Goal: Check status: Check status

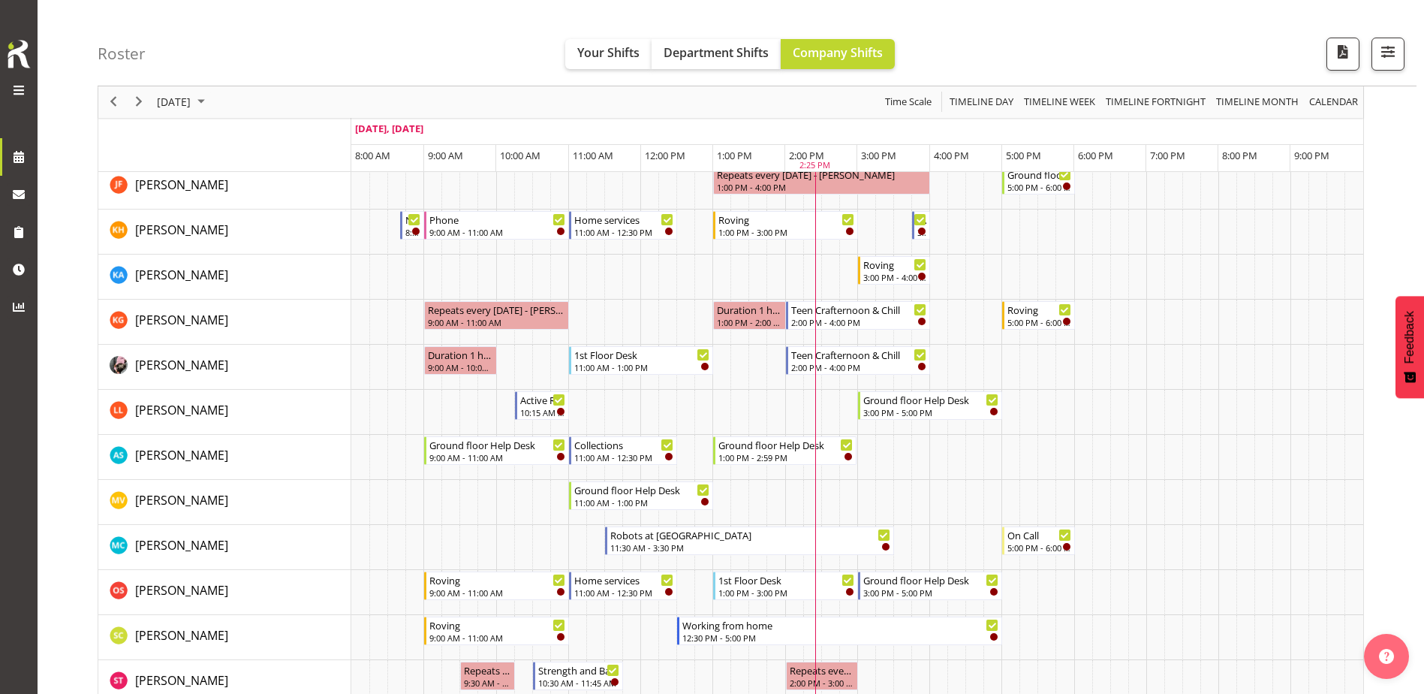
scroll to position [826, 0]
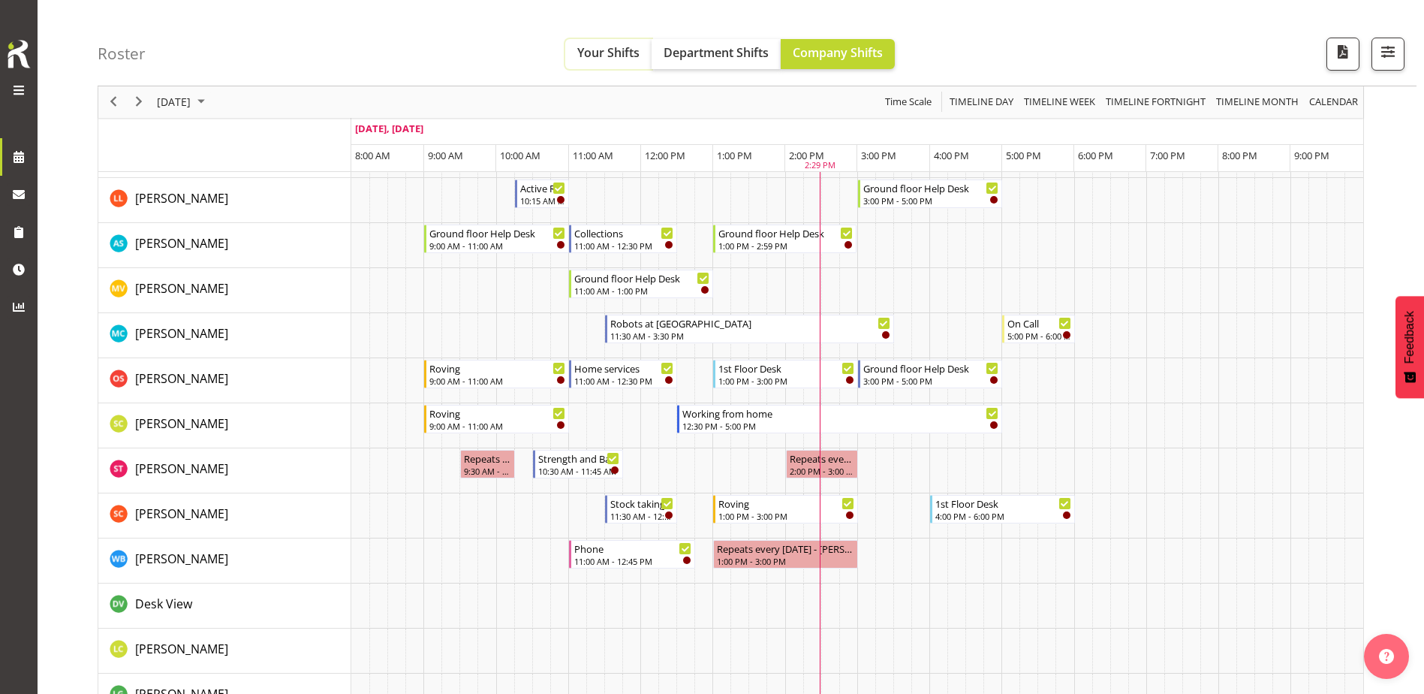
click at [586, 55] on span "Your Shifts" at bounding box center [608, 52] width 62 height 17
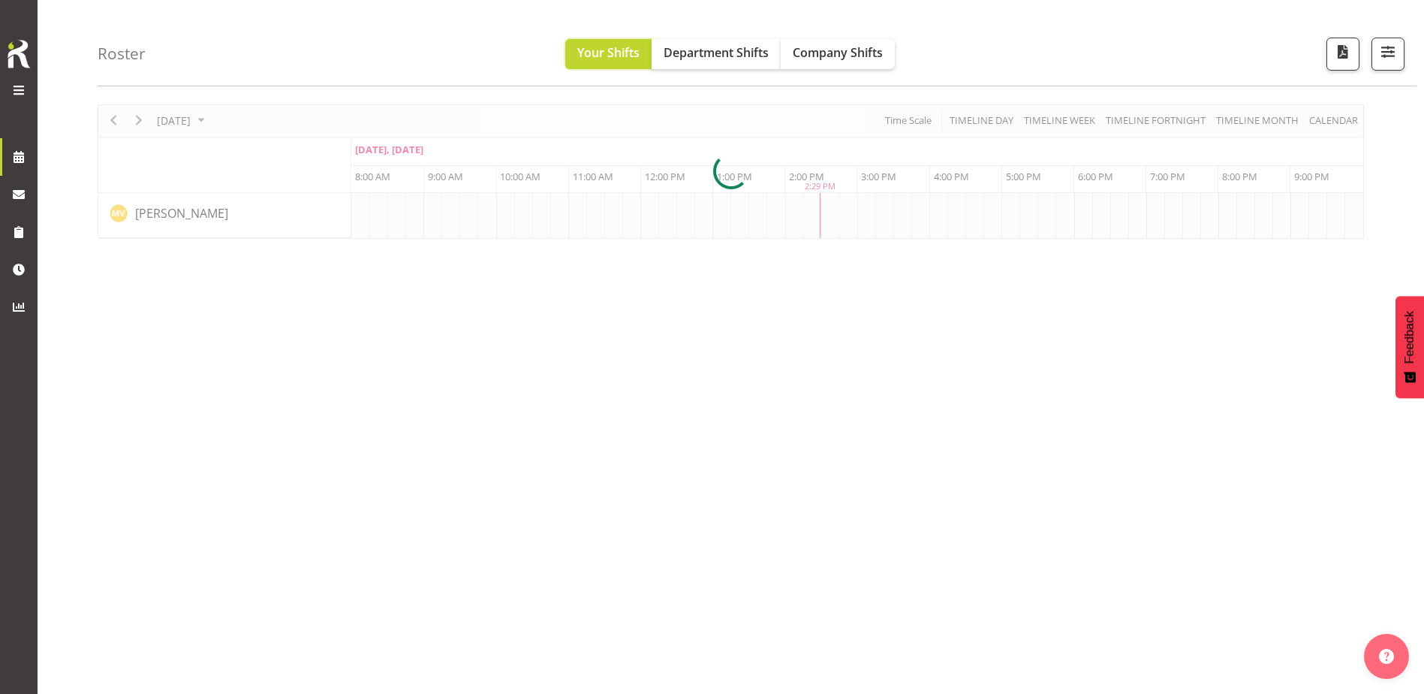
scroll to position [0, 0]
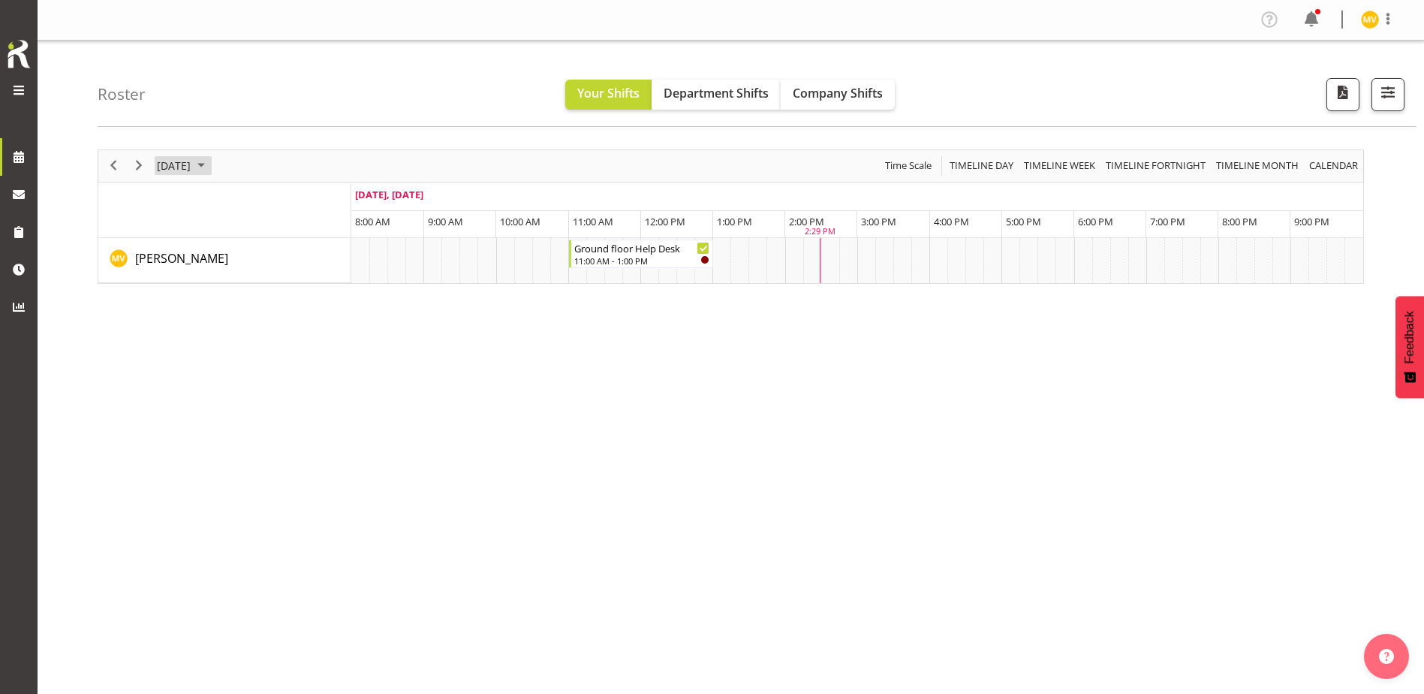
click at [210, 161] on span "September 2025" at bounding box center [201, 165] width 18 height 19
click at [140, 164] on span "Next" at bounding box center [139, 165] width 18 height 19
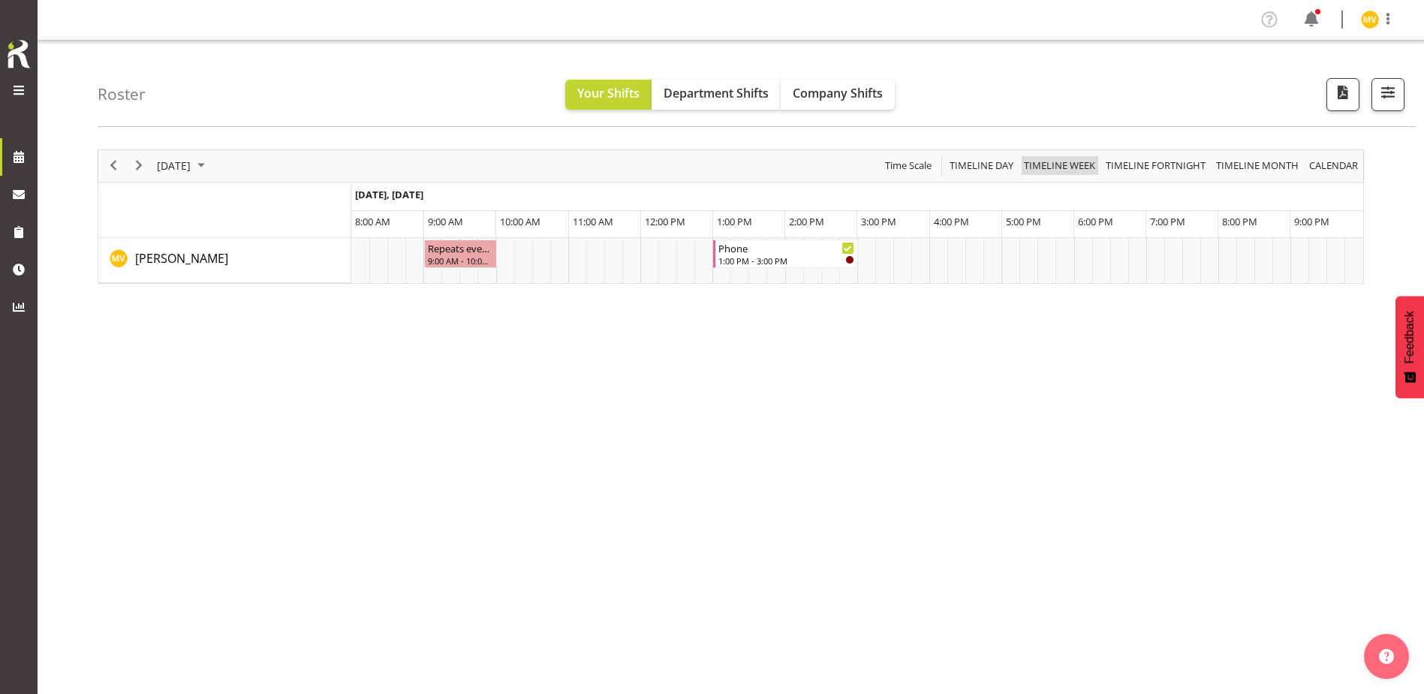
click at [1061, 169] on span "Timeline Week" at bounding box center [1059, 165] width 74 height 19
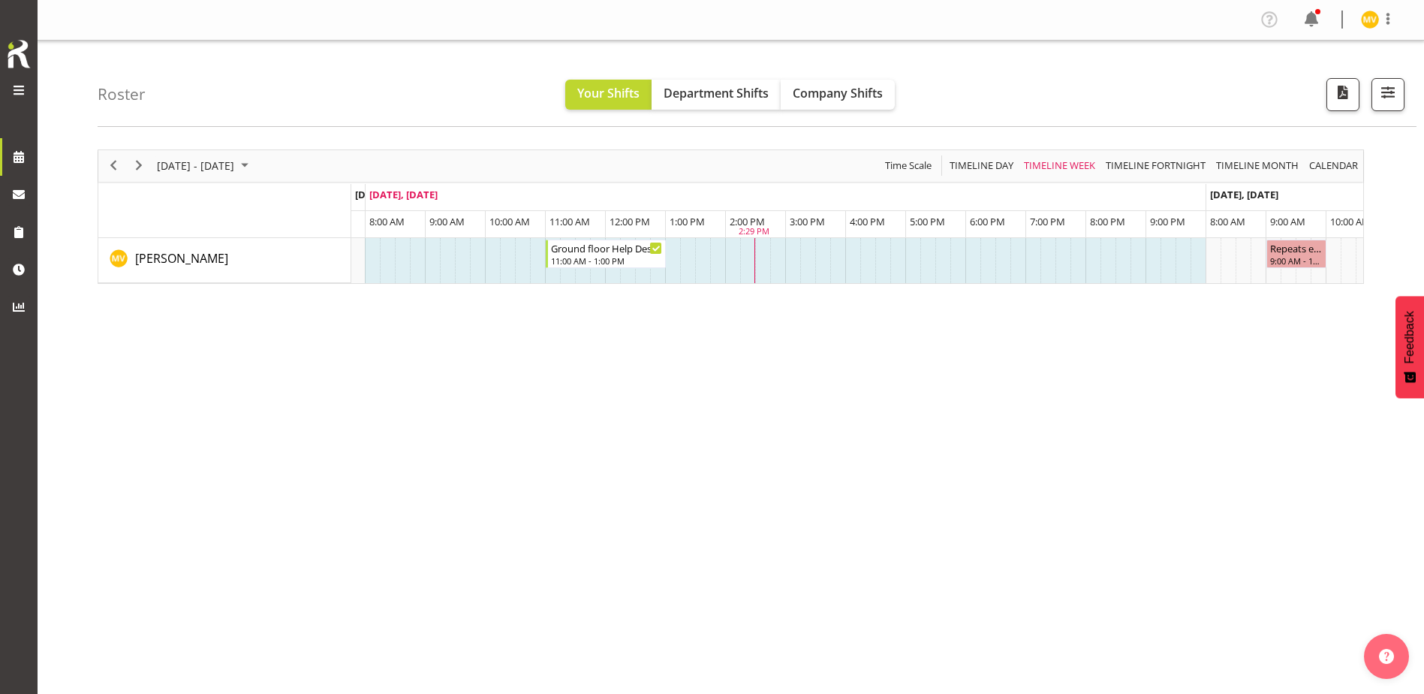
scroll to position [0, 832]
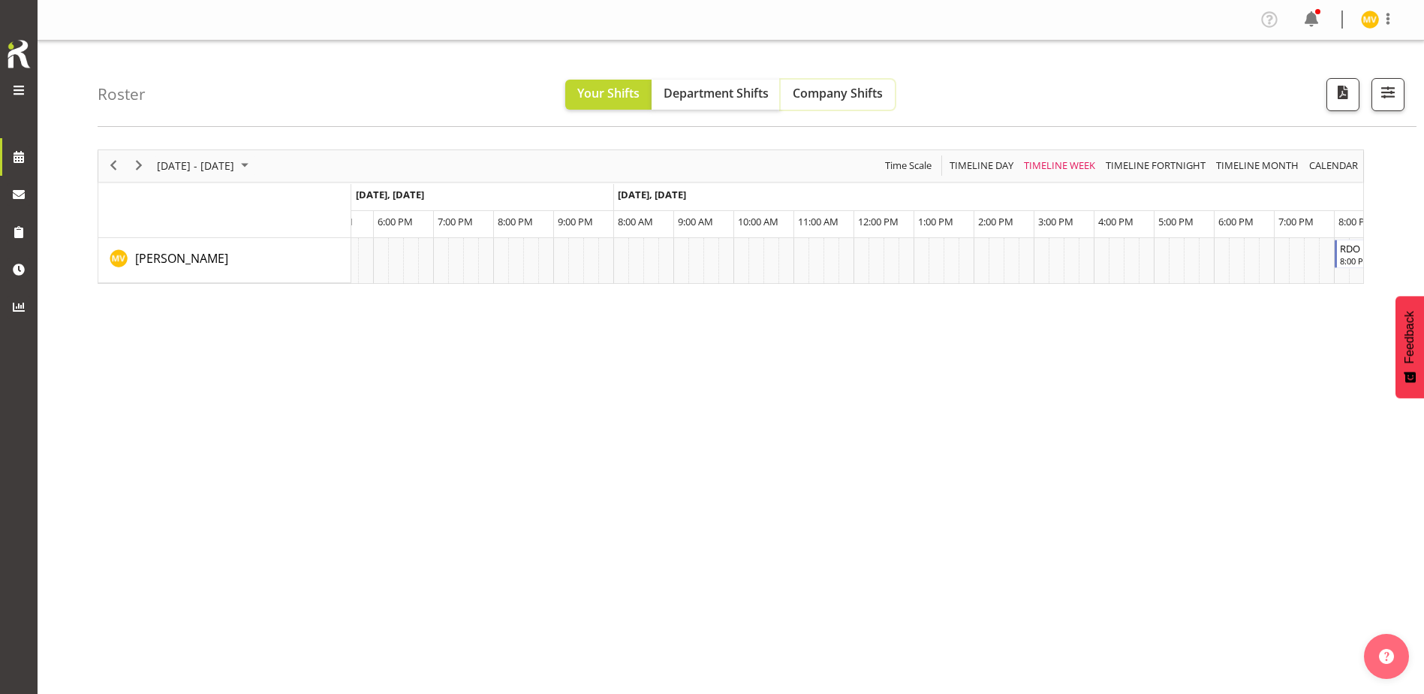
click at [832, 90] on span "Company Shifts" at bounding box center [838, 93] width 90 height 17
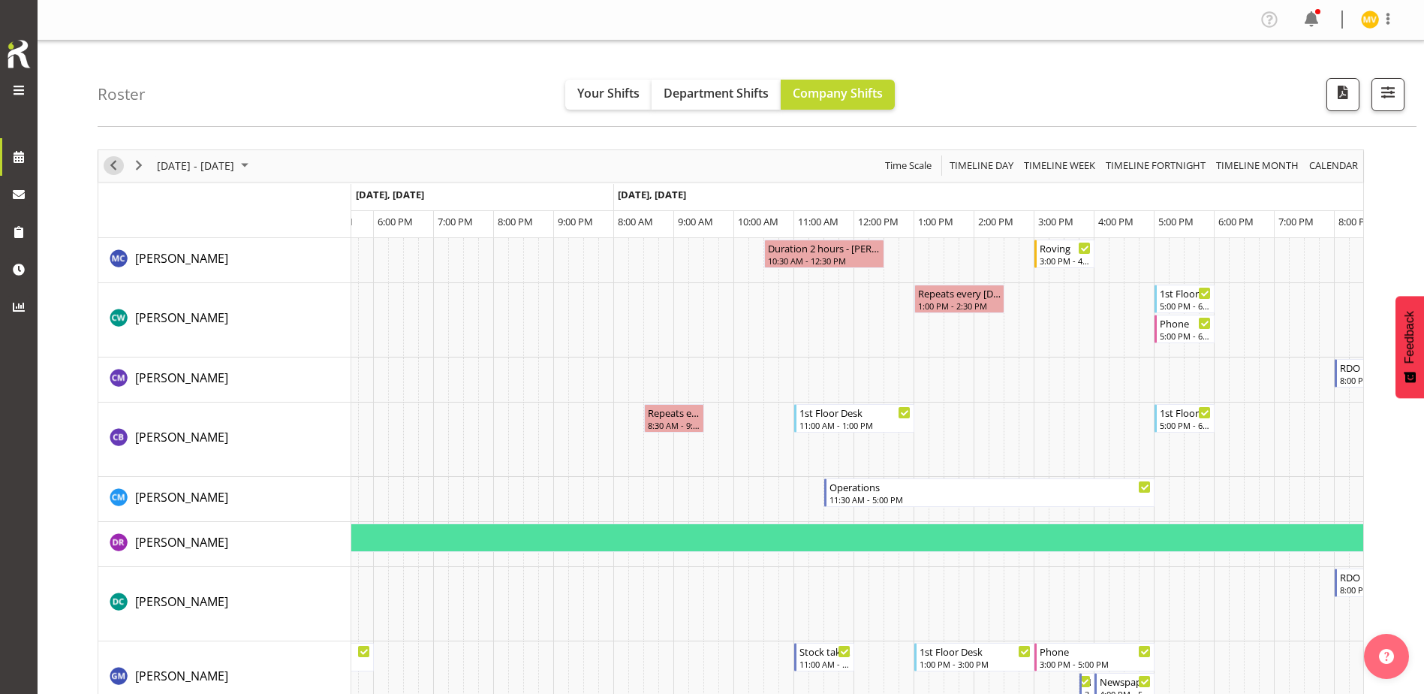
click at [107, 162] on span "Previous" at bounding box center [113, 165] width 18 height 19
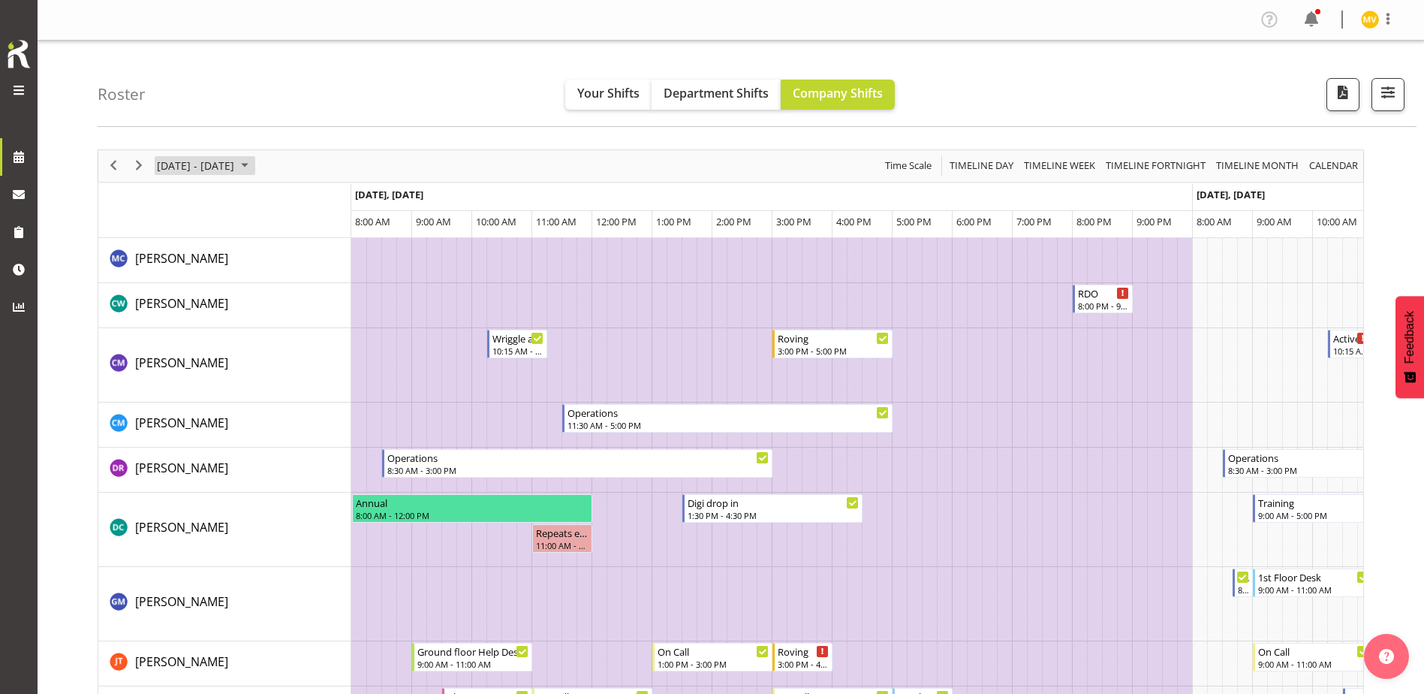
click at [254, 166] on span "September 2025" at bounding box center [245, 165] width 18 height 19
click at [222, 333] on span "24" at bounding box center [220, 332] width 23 height 23
click at [199, 360] on span "30" at bounding box center [196, 357] width 23 height 23
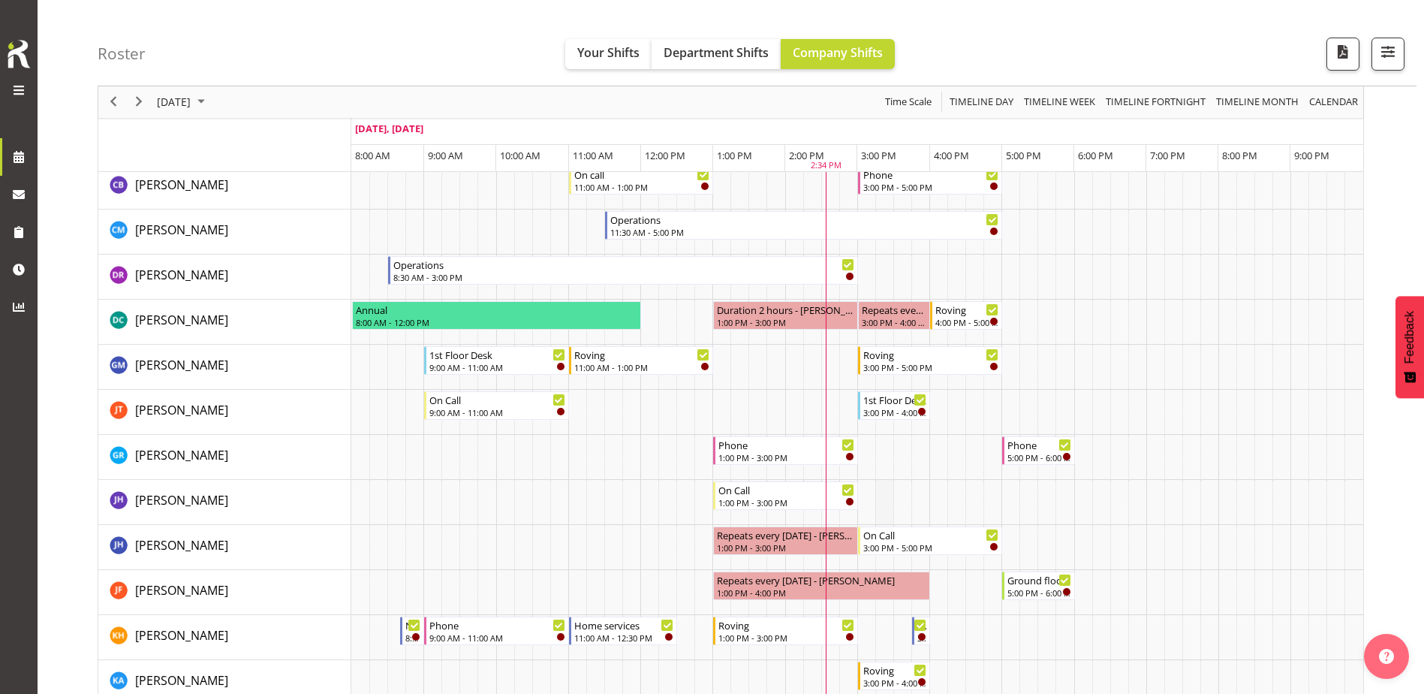
scroll to position [225, 0]
